Goal: Browse casually: Explore the website without a specific task or goal

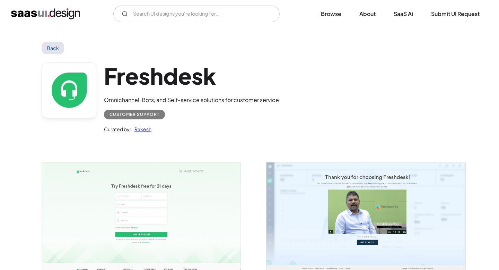
click at [131, 192] on img "open lightbox" at bounding box center [141, 215] width 199 height 107
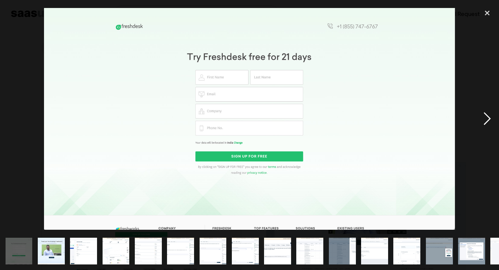
click at [492, 118] on div "next image" at bounding box center [488, 119] width 24 height 227
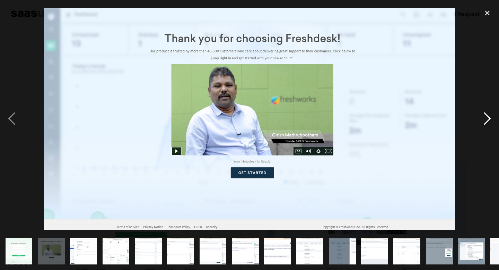
click at [492, 119] on div "next image" at bounding box center [488, 119] width 24 height 227
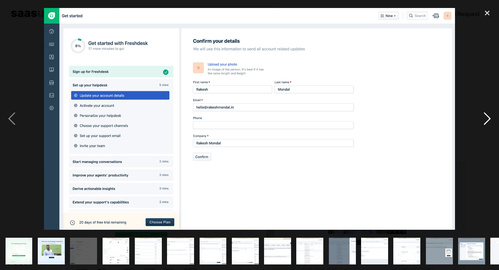
click at [492, 119] on div "next image" at bounding box center [488, 119] width 24 height 227
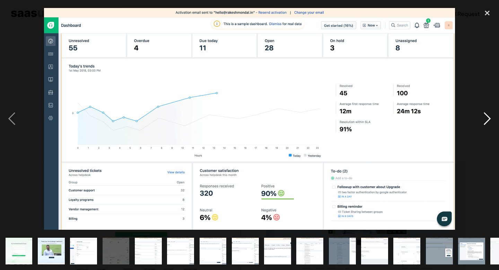
click at [492, 119] on div "next image" at bounding box center [488, 119] width 24 height 227
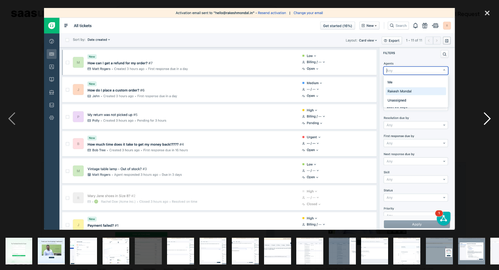
click at [492, 119] on div "next image" at bounding box center [488, 119] width 24 height 227
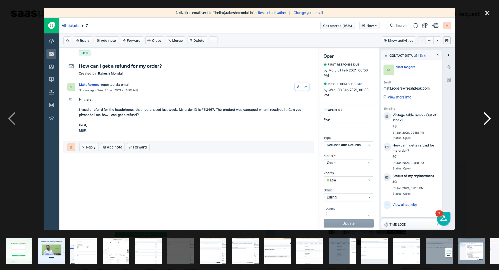
click at [489, 119] on div "next image" at bounding box center [488, 119] width 24 height 227
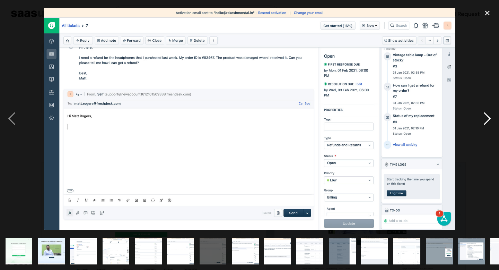
click at [489, 119] on div "next image" at bounding box center [488, 119] width 24 height 227
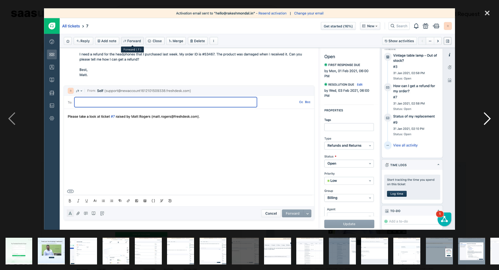
click at [489, 119] on div "next image" at bounding box center [488, 119] width 24 height 227
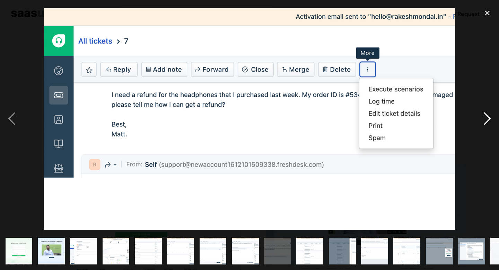
click at [489, 119] on div "next image" at bounding box center [488, 119] width 24 height 227
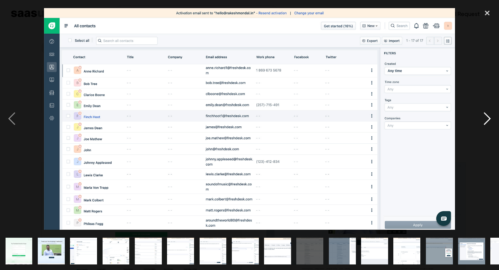
click at [489, 119] on div "next image" at bounding box center [488, 119] width 24 height 227
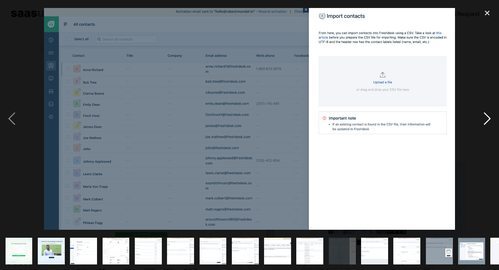
click at [489, 119] on div "next image" at bounding box center [488, 119] width 24 height 227
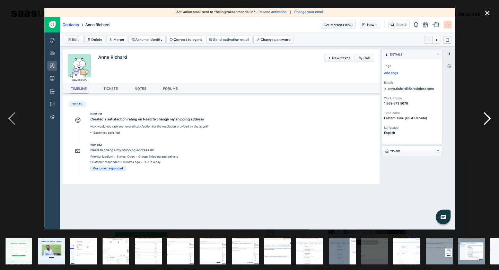
click at [489, 119] on div "next image" at bounding box center [488, 119] width 24 height 227
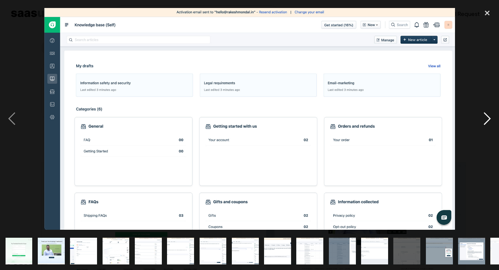
click at [489, 119] on div "next image" at bounding box center [488, 119] width 24 height 227
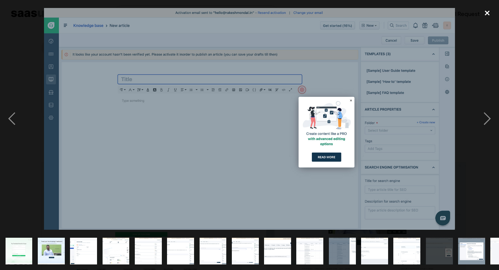
click at [487, 10] on div "close lightbox" at bounding box center [488, 13] width 24 height 15
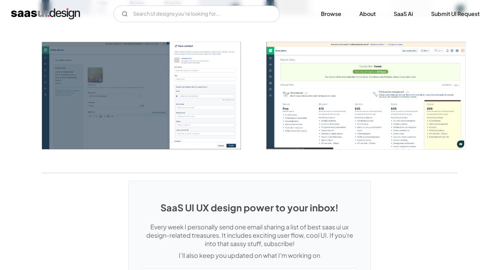
scroll to position [1600, 0]
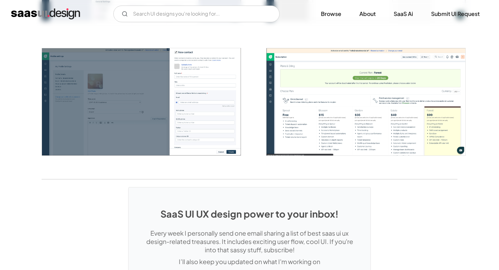
click at [368, 95] on img "open lightbox" at bounding box center [366, 101] width 199 height 107
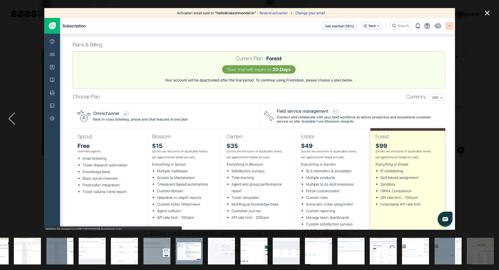
scroll to position [0, 283]
click at [34, 132] on div at bounding box center [249, 119] width 499 height 227
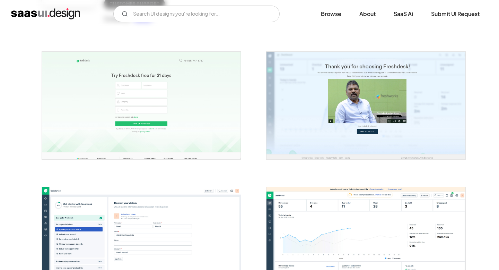
scroll to position [6, 0]
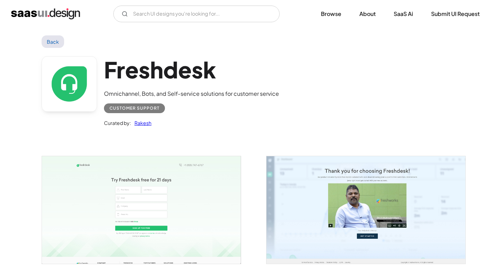
click at [54, 42] on link "Back" at bounding box center [53, 41] width 23 height 12
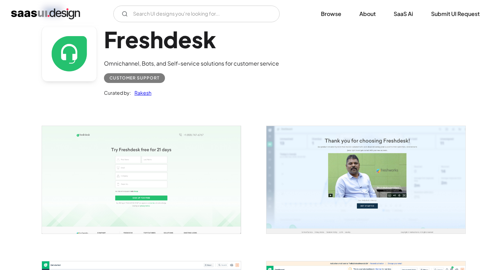
scroll to position [0, 0]
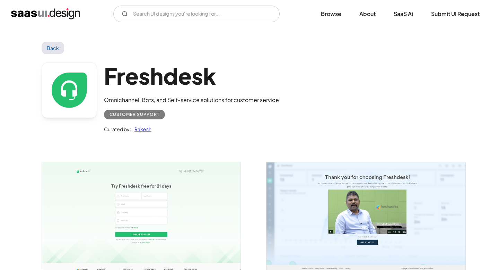
click at [171, 207] on img "open lightbox" at bounding box center [141, 215] width 199 height 107
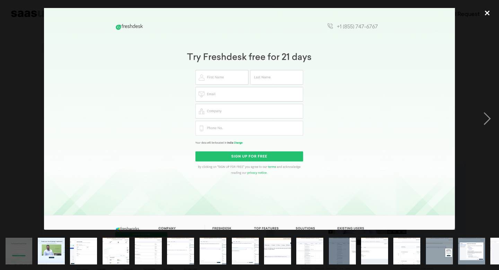
click at [489, 12] on div "close lightbox" at bounding box center [488, 13] width 24 height 15
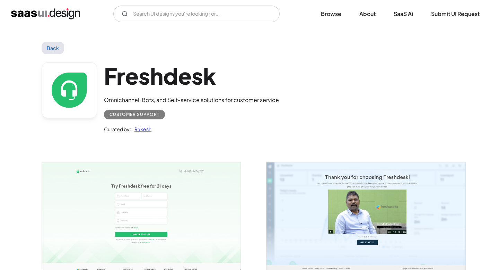
click at [489, 12] on div "V7 Labs Gen AI Application Design Best-in-class data labeling tool. GenAI Close…" at bounding box center [249, 14] width 499 height 17
click at [191, 226] on img "open lightbox" at bounding box center [141, 215] width 199 height 107
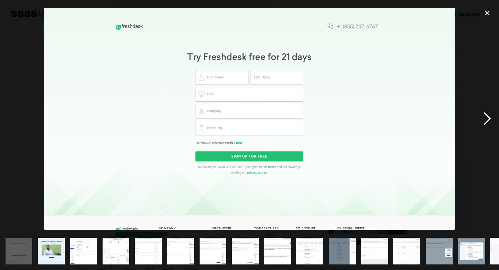
click at [490, 117] on div "next image" at bounding box center [488, 119] width 24 height 227
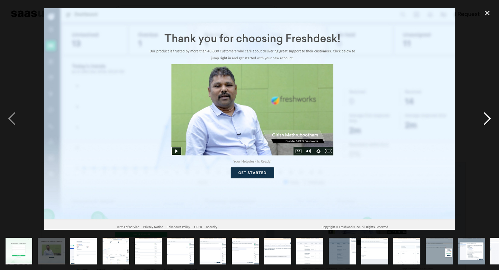
click at [490, 117] on div "next image" at bounding box center [488, 119] width 24 height 227
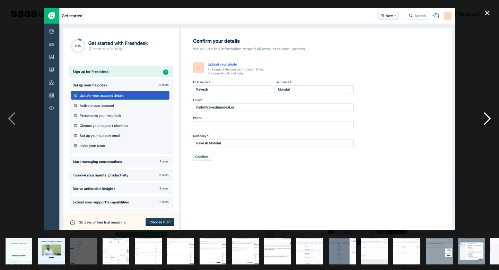
click at [490, 117] on div "next image" at bounding box center [488, 119] width 24 height 227
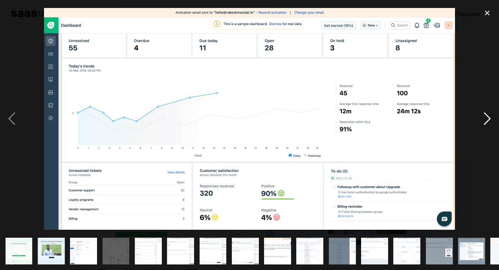
click at [490, 117] on div "next image" at bounding box center [488, 119] width 24 height 227
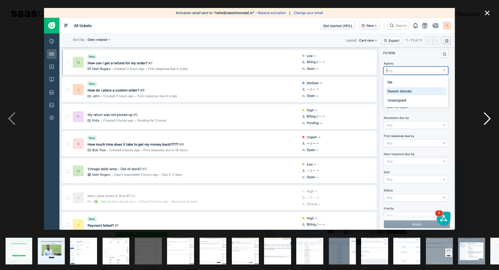
click at [490, 117] on div "next image" at bounding box center [488, 119] width 24 height 227
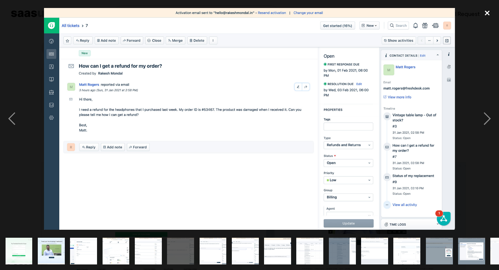
click at [489, 10] on div "close lightbox" at bounding box center [488, 13] width 24 height 15
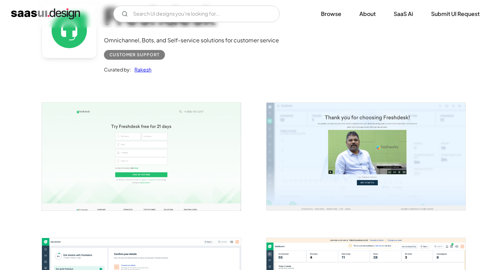
scroll to position [60, 0]
click at [181, 158] on img "open lightbox" at bounding box center [141, 155] width 199 height 107
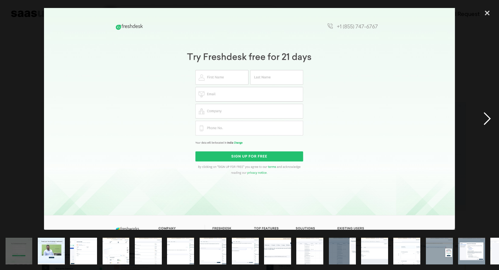
click at [489, 118] on div "next image" at bounding box center [488, 119] width 24 height 227
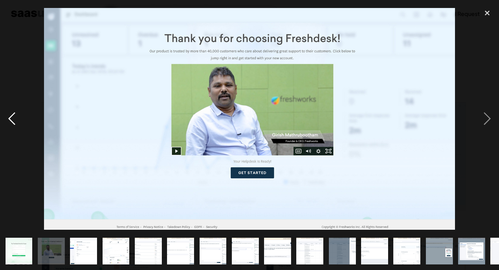
click at [8, 116] on div "previous image" at bounding box center [12, 119] width 24 height 227
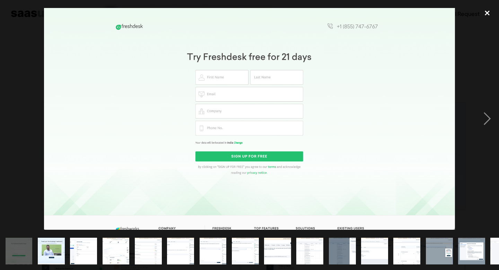
click at [488, 14] on div "close lightbox" at bounding box center [488, 13] width 24 height 15
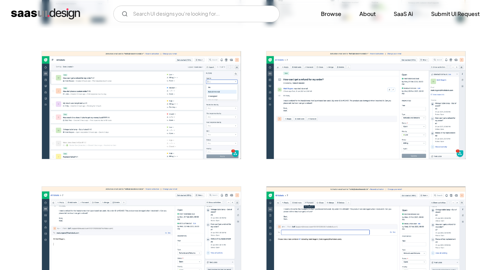
scroll to position [365, 0]
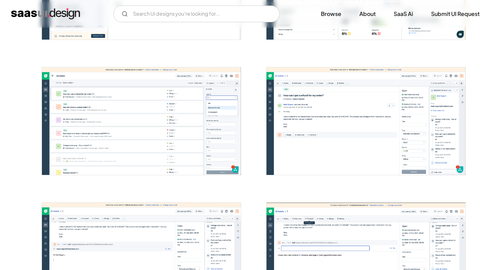
click at [147, 121] on img "open lightbox" at bounding box center [141, 120] width 199 height 107
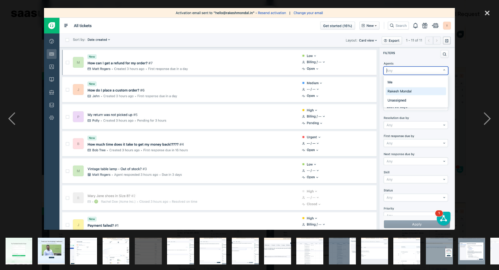
click at [230, 86] on img at bounding box center [249, 119] width 411 height 222
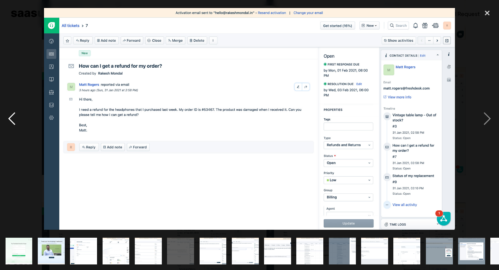
click at [10, 119] on div "previous image" at bounding box center [12, 119] width 24 height 227
